Goal: Task Accomplishment & Management: Manage account settings

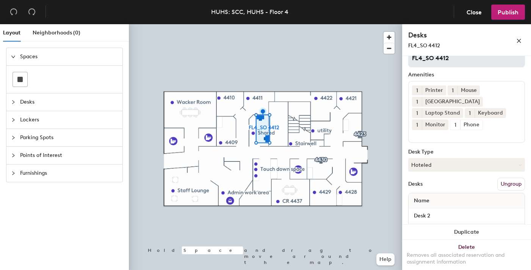
scroll to position [54, 0]
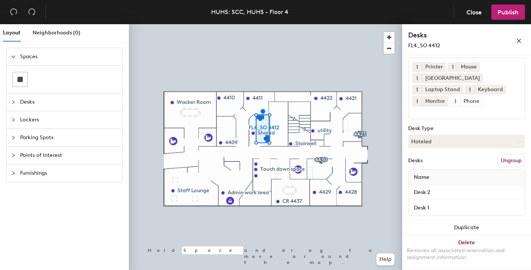
click at [503, 161] on button "Ungroup" at bounding box center [511, 161] width 28 height 13
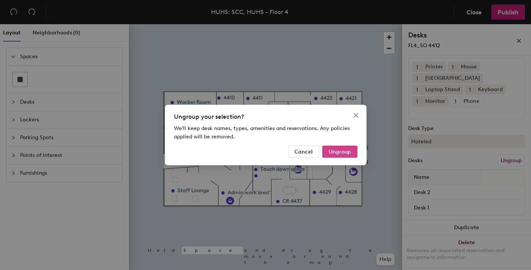
click at [346, 153] on span "Ungroup" at bounding box center [339, 152] width 22 height 6
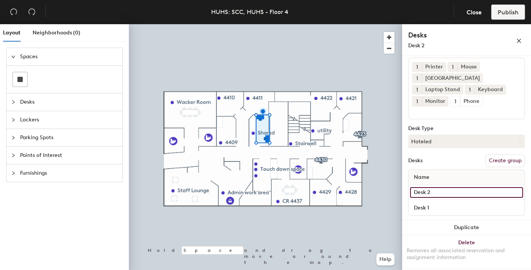
click at [430, 193] on input "Desk 2" at bounding box center [466, 192] width 113 height 11
click at [508, 192] on input "Desk 2" at bounding box center [466, 192] width 113 height 11
click at [500, 192] on input "Desk 2" at bounding box center [466, 192] width 113 height 11
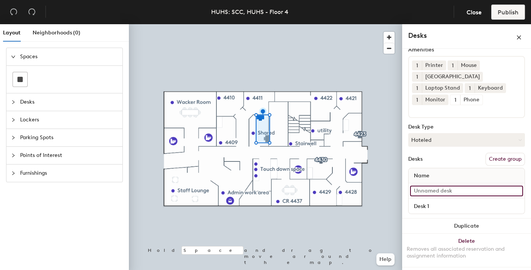
scroll to position [47, 0]
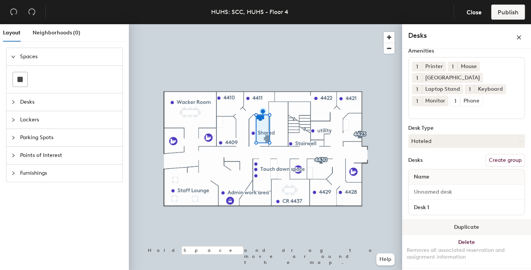
type input "1 desk"
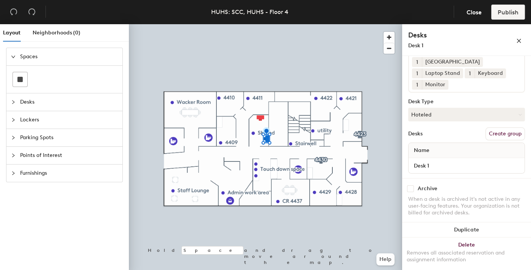
scroll to position [82, 0]
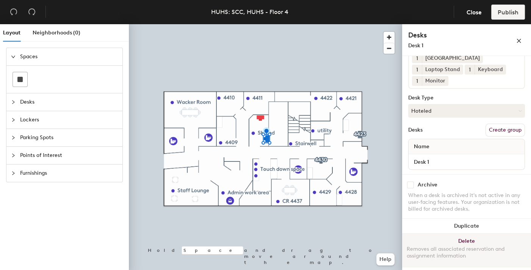
click at [470, 242] on button "Delete Removes all associated reservation and assignment information" at bounding box center [466, 250] width 129 height 33
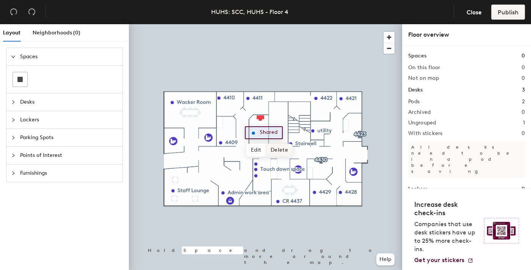
click at [275, 149] on span "Delete" at bounding box center [279, 150] width 27 height 13
click at [298, 24] on div at bounding box center [265, 24] width 273 height 0
click at [377, 24] on div at bounding box center [265, 24] width 273 height 0
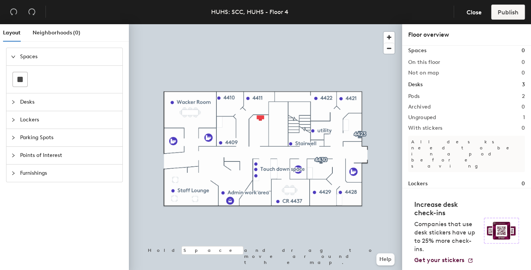
scroll to position [0, 0]
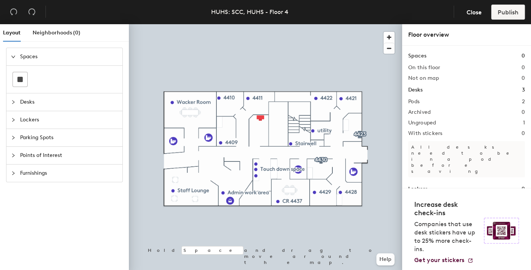
click at [42, 153] on span "Points of Interest" at bounding box center [69, 155] width 98 height 17
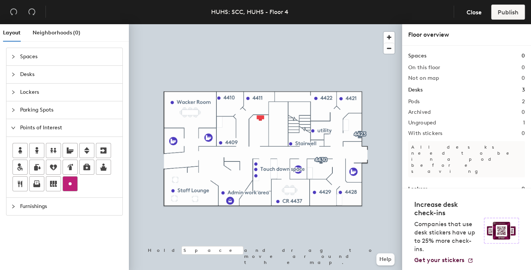
click at [72, 183] on icon at bounding box center [70, 184] width 9 height 9
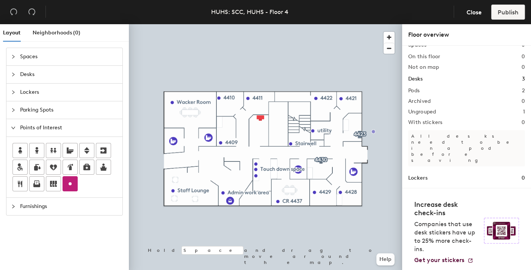
scroll to position [17, 0]
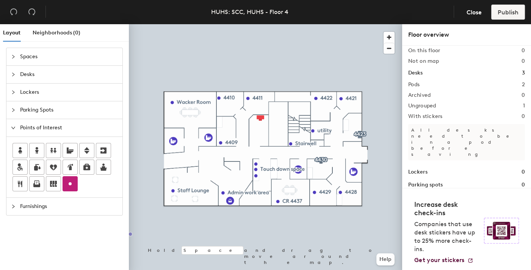
click at [37, 73] on span "Desks" at bounding box center [69, 74] width 98 height 17
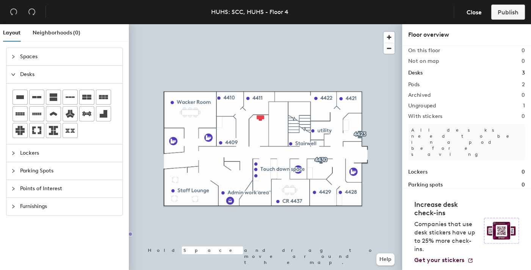
click at [9, 247] on div "Spaces Desks Lockers Parking Spots Points of Interest Furnishings" at bounding box center [64, 161] width 129 height 226
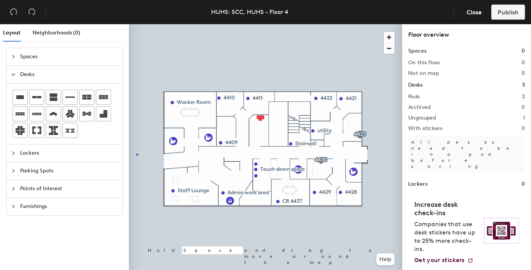
scroll to position [0, 0]
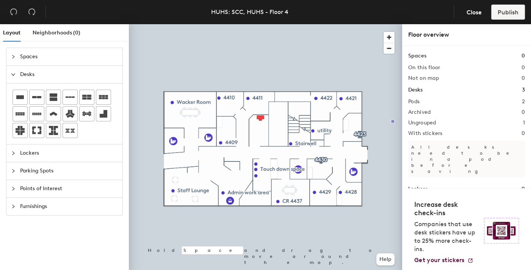
click at [437, 66] on h2 "On this floor" at bounding box center [424, 68] width 32 height 6
click at [66, 244] on div "Spaces Desks Lockers Parking Spots Points of Interest Furnishings" at bounding box center [64, 161] width 129 height 226
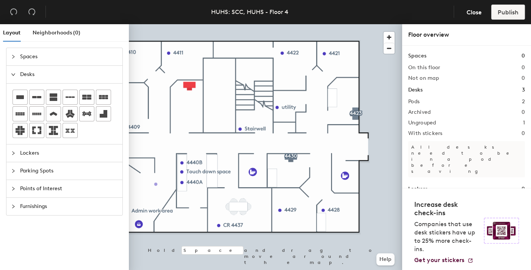
click at [8, 189] on div "Points of Interest" at bounding box center [64, 188] width 116 height 17
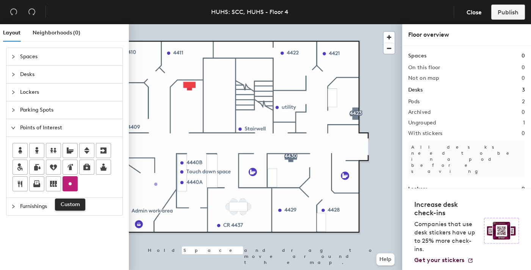
click at [72, 183] on icon at bounding box center [70, 184] width 9 height 9
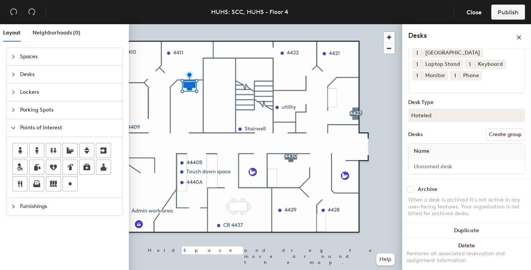
scroll to position [75, 0]
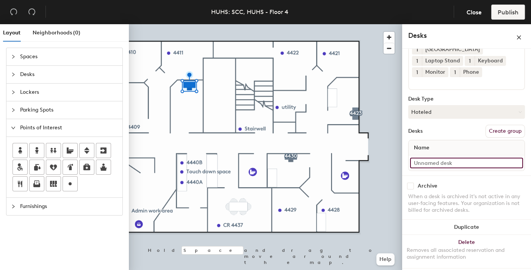
click at [454, 161] on input at bounding box center [466, 163] width 113 height 11
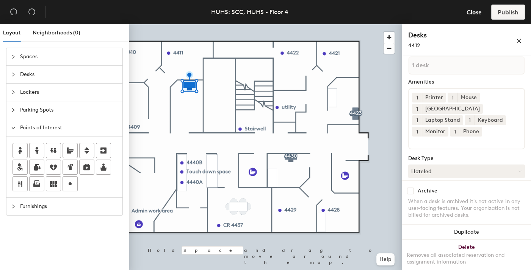
scroll to position [0, 0]
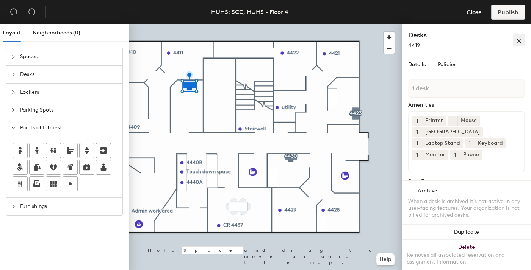
type input "4412"
click at [519, 45] on button "button" at bounding box center [518, 40] width 12 height 12
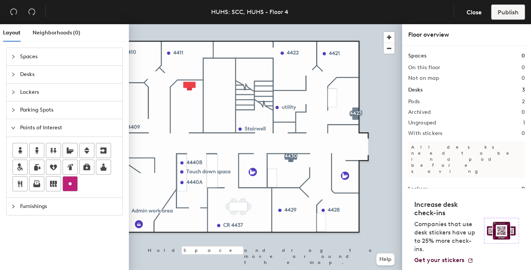
click at [69, 188] on div at bounding box center [70, 184] width 14 height 14
type input "4412"
click at [395, 24] on div at bounding box center [265, 24] width 273 height 0
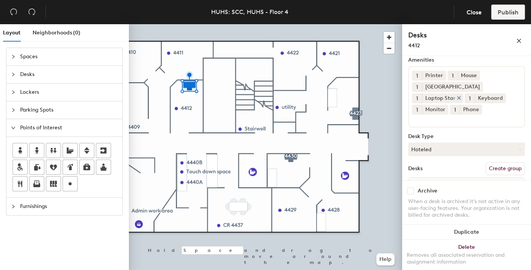
scroll to position [82, 0]
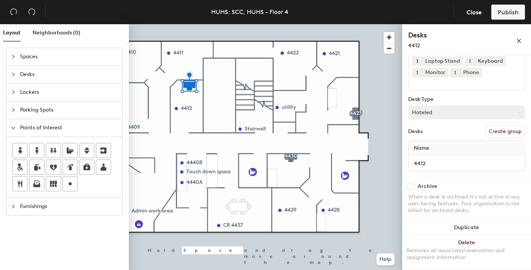
click at [481, 115] on button "Hoteled" at bounding box center [466, 113] width 117 height 14
click at [427, 154] on div "Hoteled" at bounding box center [446, 158] width 76 height 11
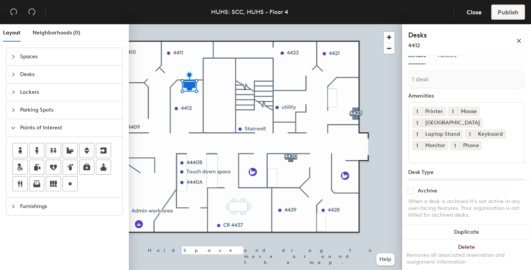
scroll to position [0, 0]
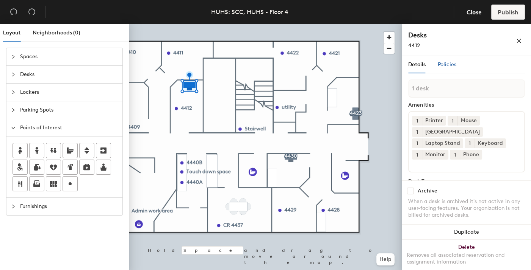
click at [450, 62] on span "Policies" at bounding box center [446, 64] width 19 height 6
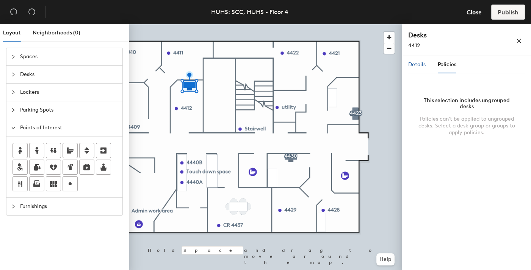
click at [416, 66] on span "Details" at bounding box center [416, 64] width 17 height 6
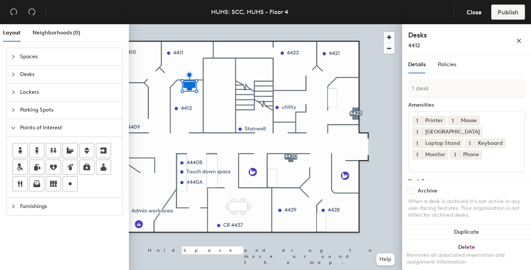
click at [154, 11] on header "HUHS: SCC, HUHS - Floor 4 Close Publish" at bounding box center [265, 12] width 531 height 24
click at [7, 125] on div "Points of Interest" at bounding box center [64, 127] width 116 height 17
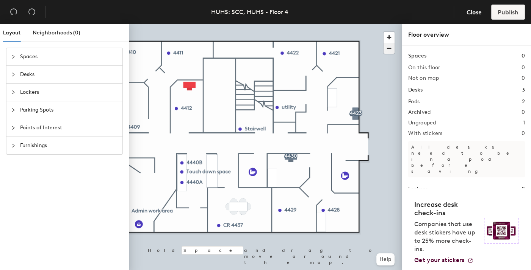
click at [390, 50] on span "button" at bounding box center [388, 48] width 11 height 11
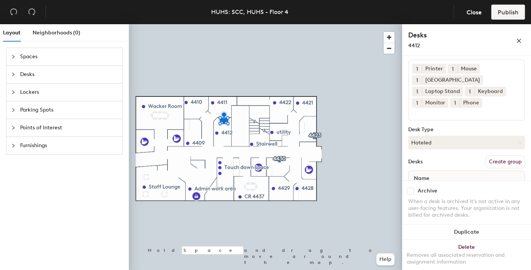
scroll to position [82, 0]
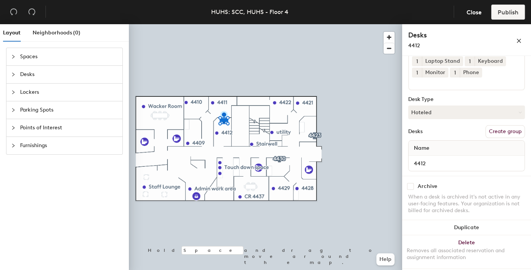
click at [432, 146] on span "Name" at bounding box center [421, 149] width 23 height 14
click at [427, 146] on span "Name" at bounding box center [421, 149] width 23 height 14
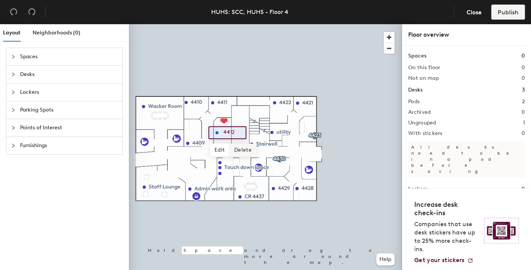
click at [236, 149] on span "Delete" at bounding box center [243, 150] width 27 height 13
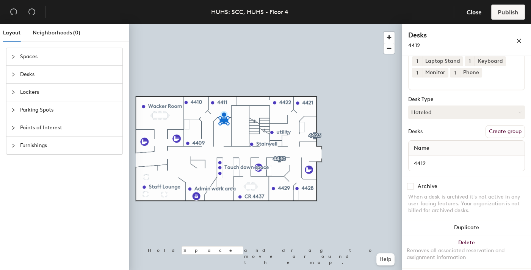
click at [498, 132] on button "Create group" at bounding box center [504, 131] width 39 height 13
click at [353, 24] on div at bounding box center [265, 24] width 273 height 0
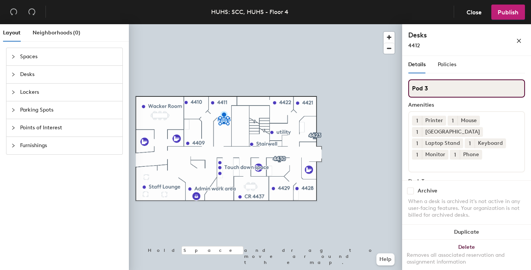
click at [434, 92] on input "Pod 3" at bounding box center [466, 89] width 117 height 18
click at [396, 83] on div "Layout Neighborhoods (0) Spaces Desks Lockers Parking Spots Points of Interest …" at bounding box center [265, 148] width 531 height 249
type input "4412"
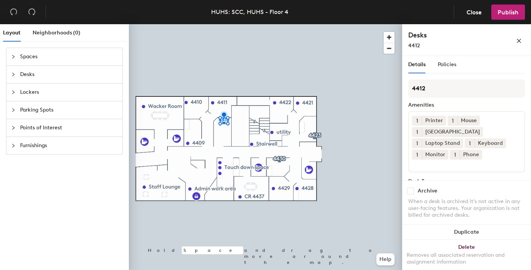
click at [464, 40] on div "Desks 4412" at bounding box center [449, 39] width 83 height 19
click at [522, 38] on button "button" at bounding box center [518, 40] width 12 height 12
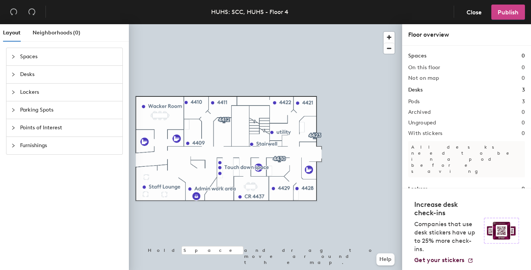
click at [510, 12] on span "Publish" at bounding box center [507, 12] width 21 height 7
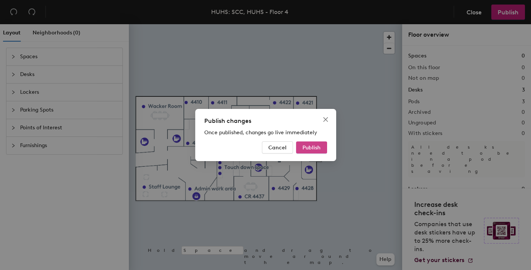
click at [306, 150] on span "Publish" at bounding box center [311, 148] width 18 height 6
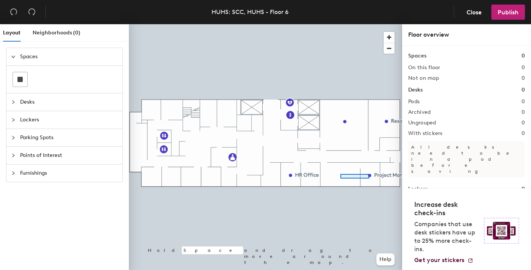
click at [340, 24] on div at bounding box center [265, 24] width 273 height 0
click at [472, 16] on button "Close" at bounding box center [474, 12] width 28 height 15
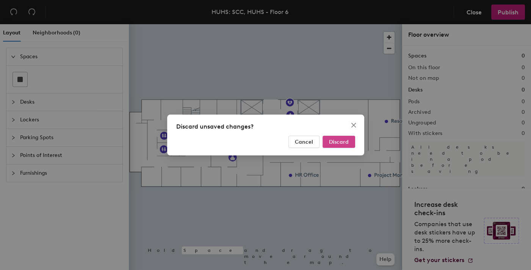
click at [329, 144] on span "Discard" at bounding box center [339, 142] width 20 height 6
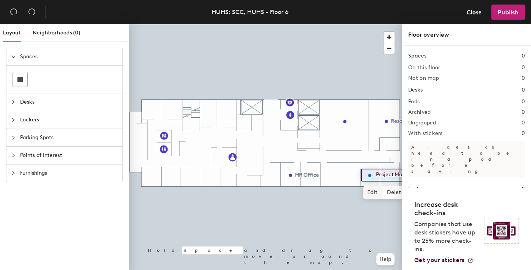
click at [377, 191] on span "Edit" at bounding box center [372, 192] width 20 height 13
type input "Communications"
click at [386, 193] on span "Done" at bounding box center [394, 192] width 22 height 13
click at [368, 24] on div at bounding box center [265, 24] width 273 height 0
click at [373, 191] on span "Edit" at bounding box center [372, 192] width 20 height 13
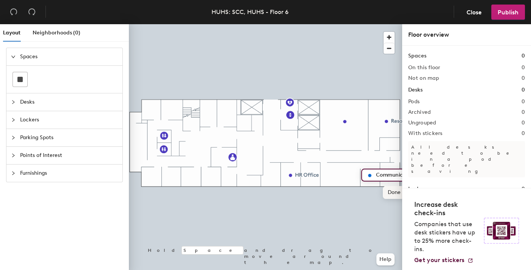
type input "Communications"
click at [396, 196] on span "Done" at bounding box center [394, 192] width 22 height 13
click at [11, 153] on icon "collapsed" at bounding box center [13, 155] width 5 height 5
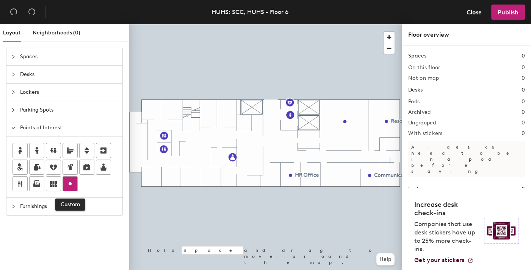
click at [70, 183] on circle at bounding box center [70, 184] width 3 height 3
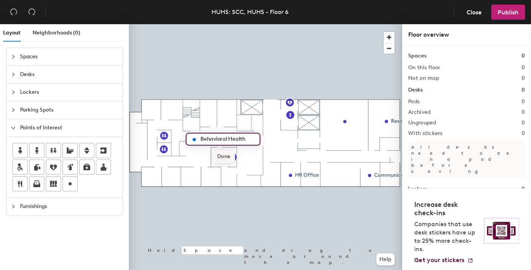
type input "Behavioral Health"
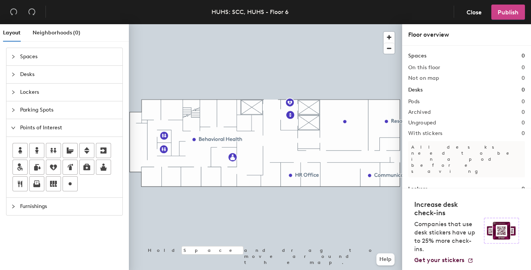
click at [517, 15] on span "Publish" at bounding box center [507, 12] width 21 height 7
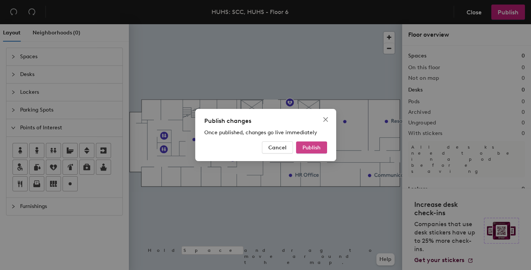
click at [303, 147] on span "Publish" at bounding box center [311, 148] width 18 height 6
